Goal: Task Accomplishment & Management: Complete application form

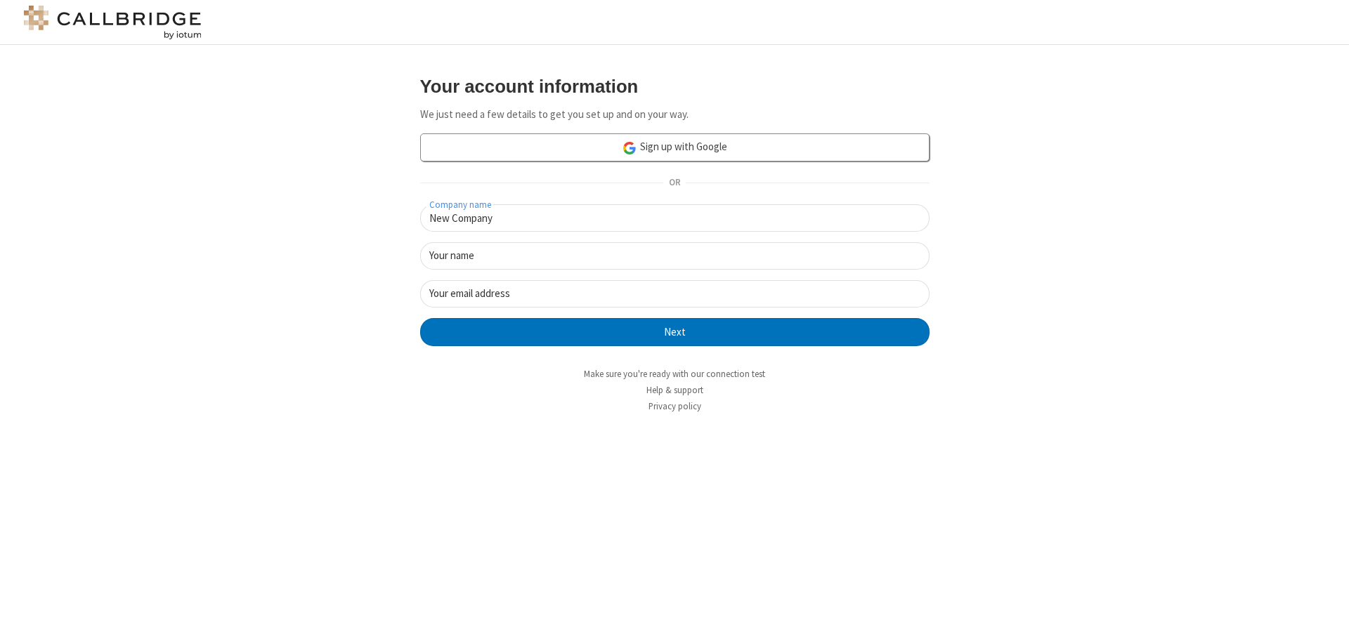
type input "New Company"
type input "New User"
type input "[EMAIL_ADDRESS]"
click button "Next" at bounding box center [674, 332] width 509 height 28
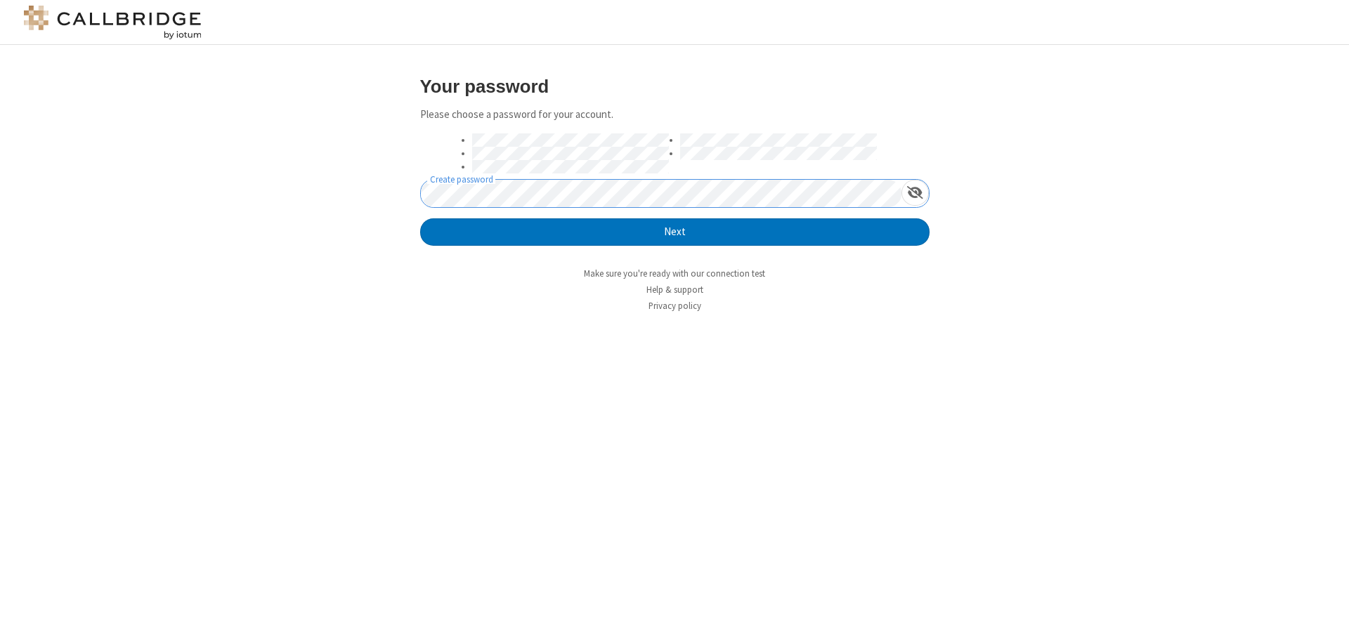
click button "Next" at bounding box center [674, 233] width 509 height 28
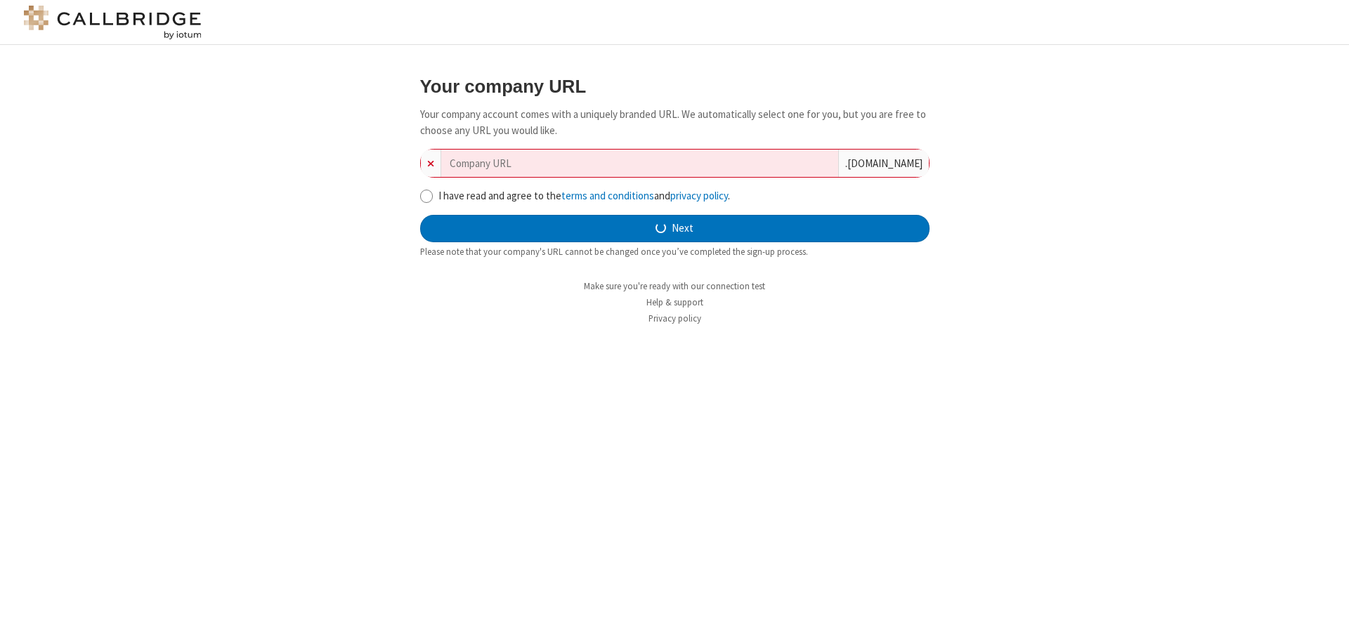
type input "new-company-matrix-84538"
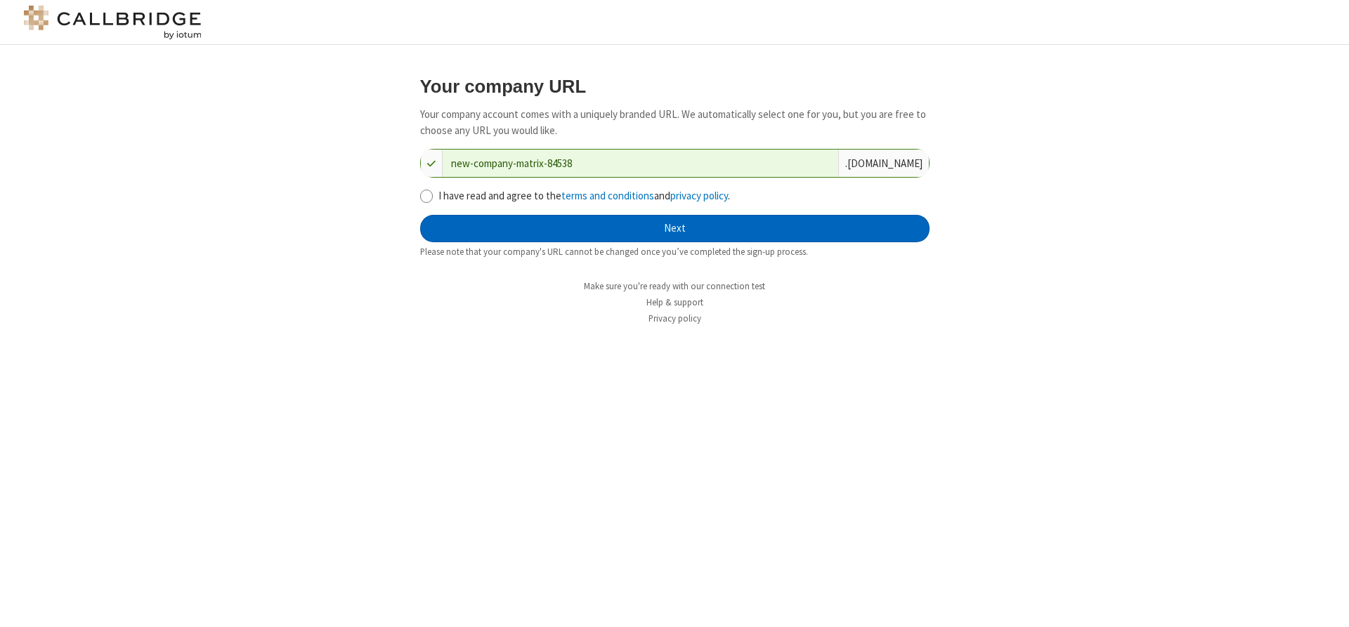
click at [675, 228] on button "Next" at bounding box center [674, 229] width 509 height 28
